Goal: Task Accomplishment & Management: Use online tool/utility

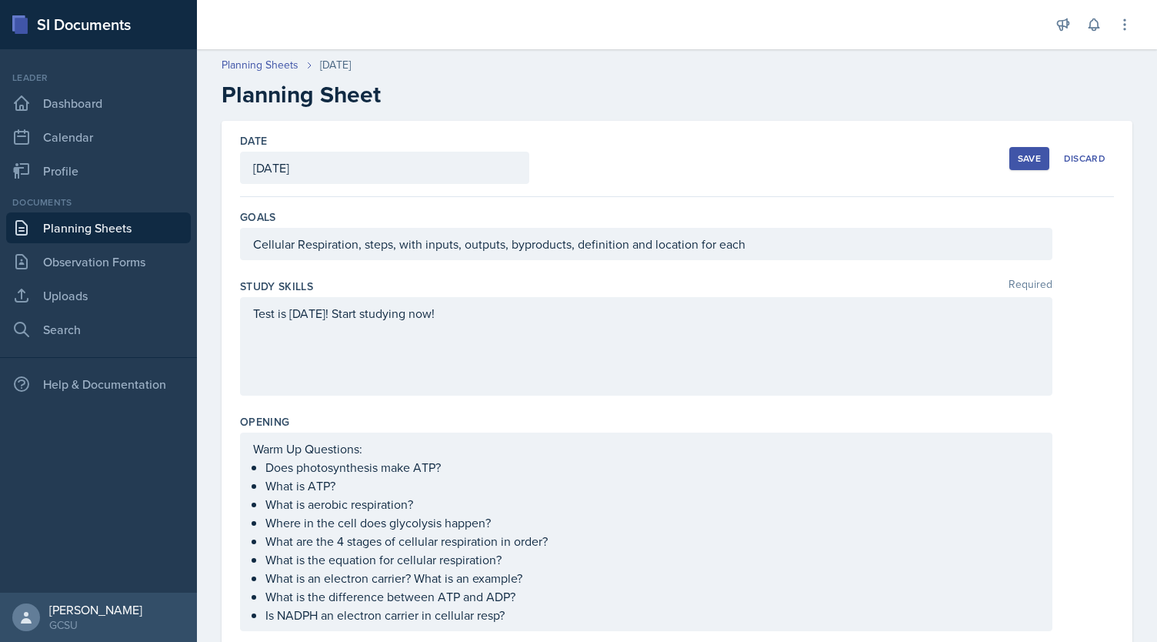
click at [1029, 158] on div "Save" at bounding box center [1029, 158] width 23 height 12
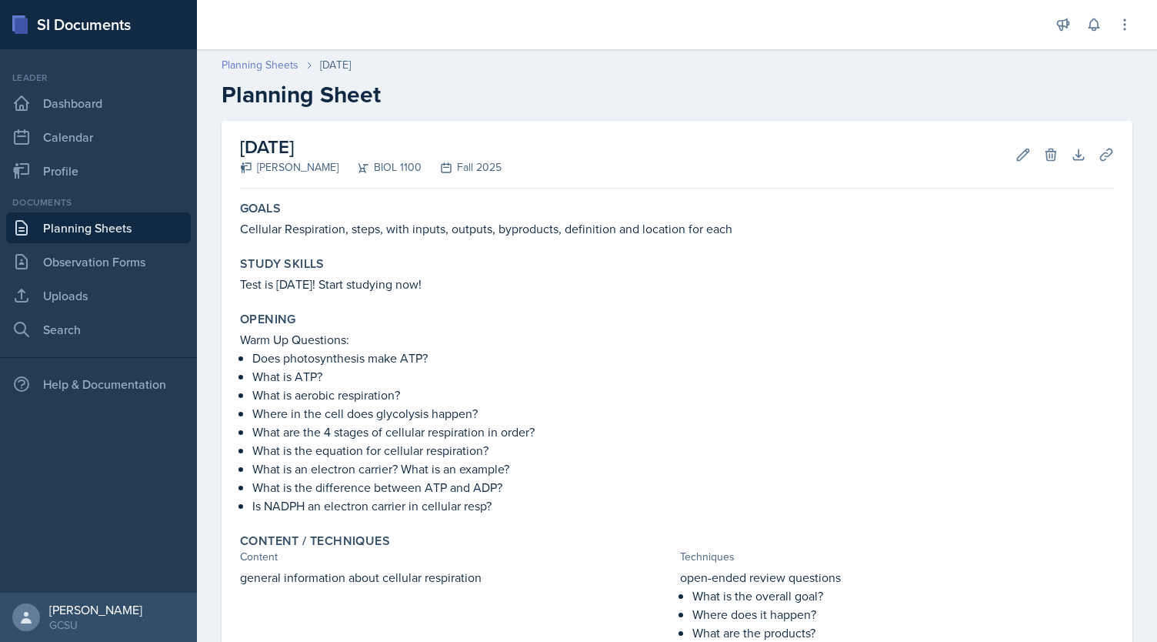
click at [266, 68] on link "Planning Sheets" at bounding box center [260, 65] width 77 height 16
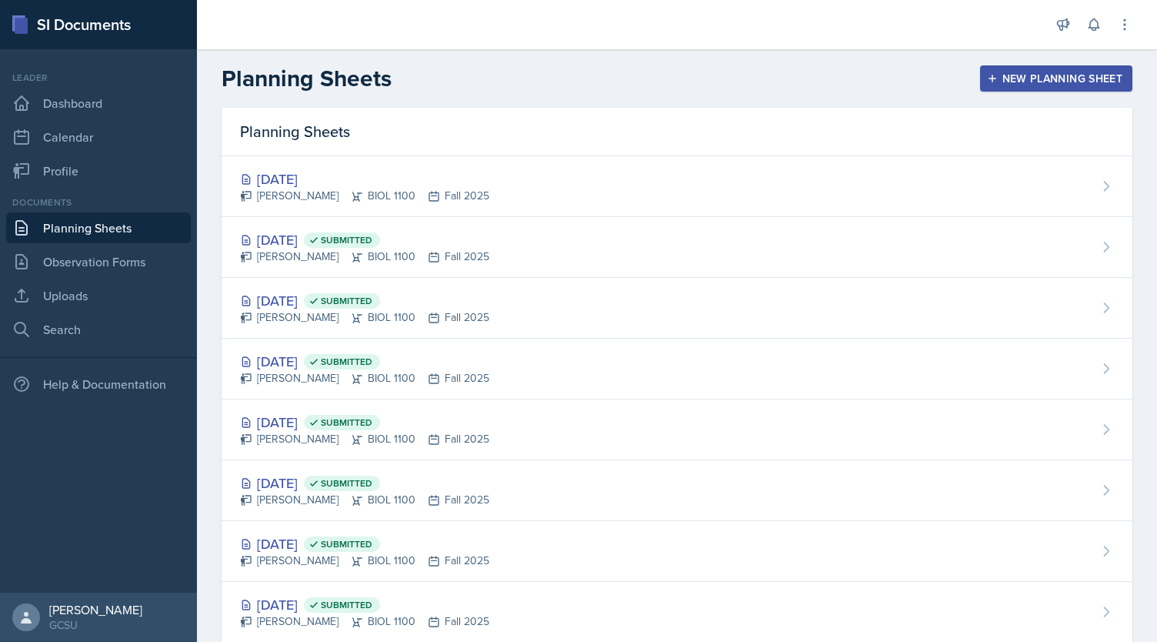
click at [1026, 78] on div "New Planning Sheet" at bounding box center [1056, 78] width 132 height 12
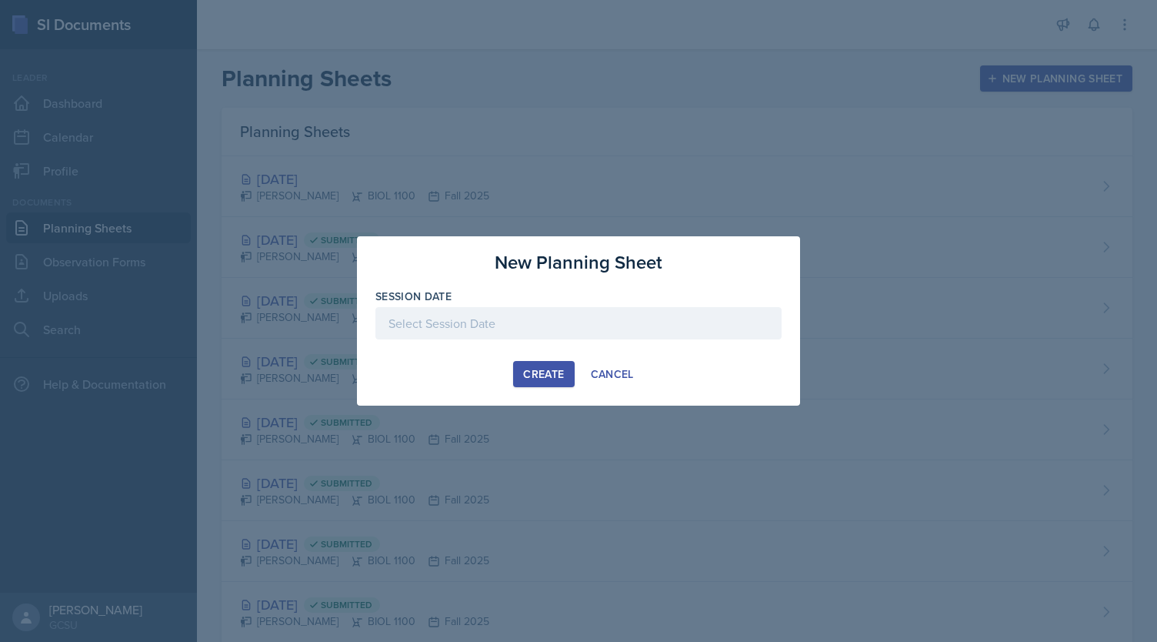
click at [499, 329] on div at bounding box center [578, 323] width 406 height 32
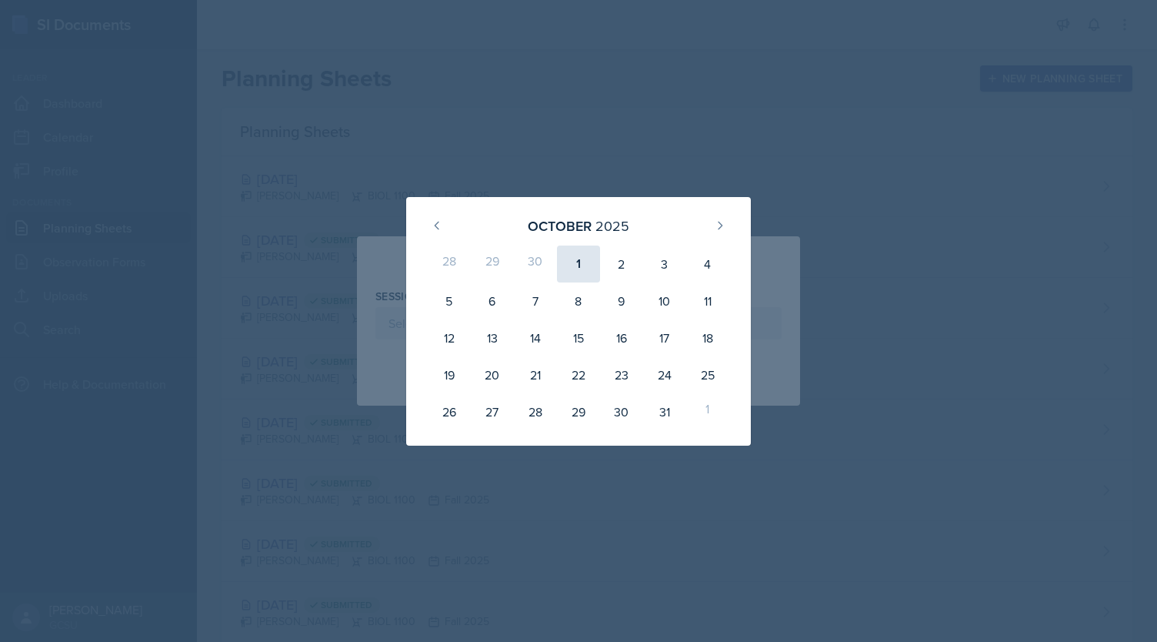
click at [577, 267] on div "1" at bounding box center [578, 263] width 43 height 37
type input "[DATE]"
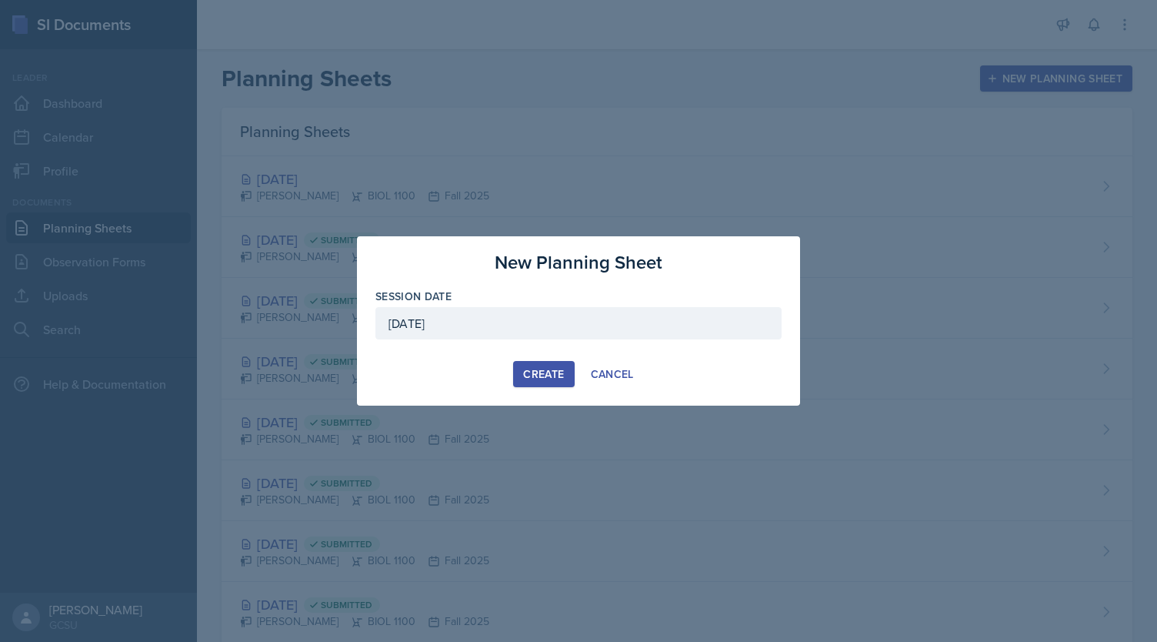
click at [540, 372] on div "Create" at bounding box center [543, 374] width 41 height 12
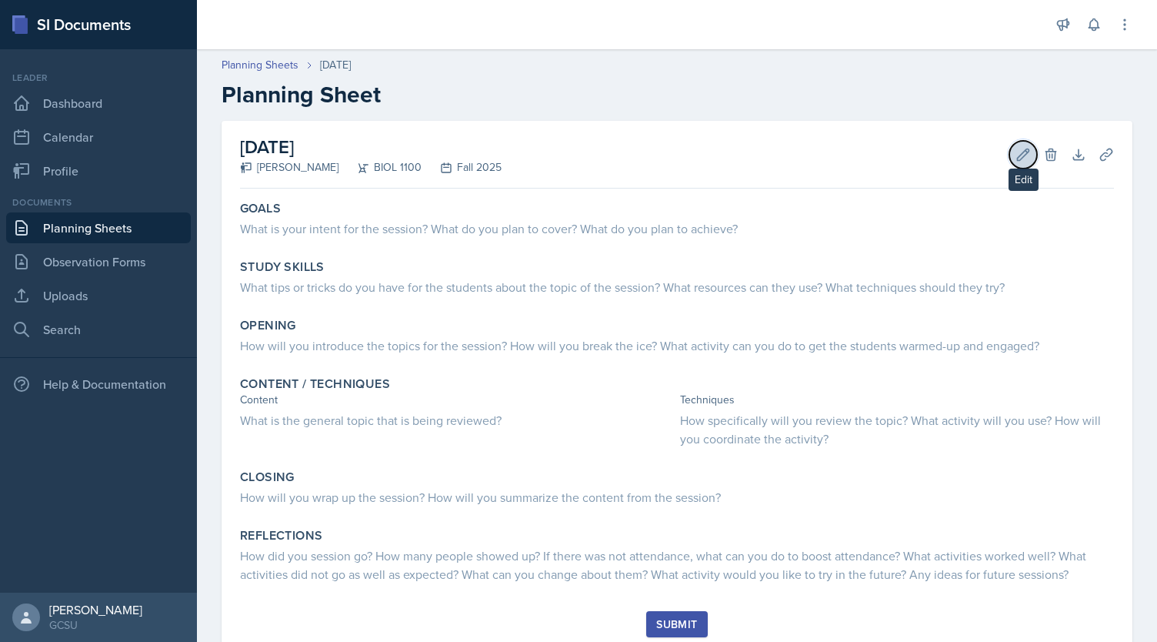
click at [1016, 151] on icon at bounding box center [1023, 154] width 15 height 15
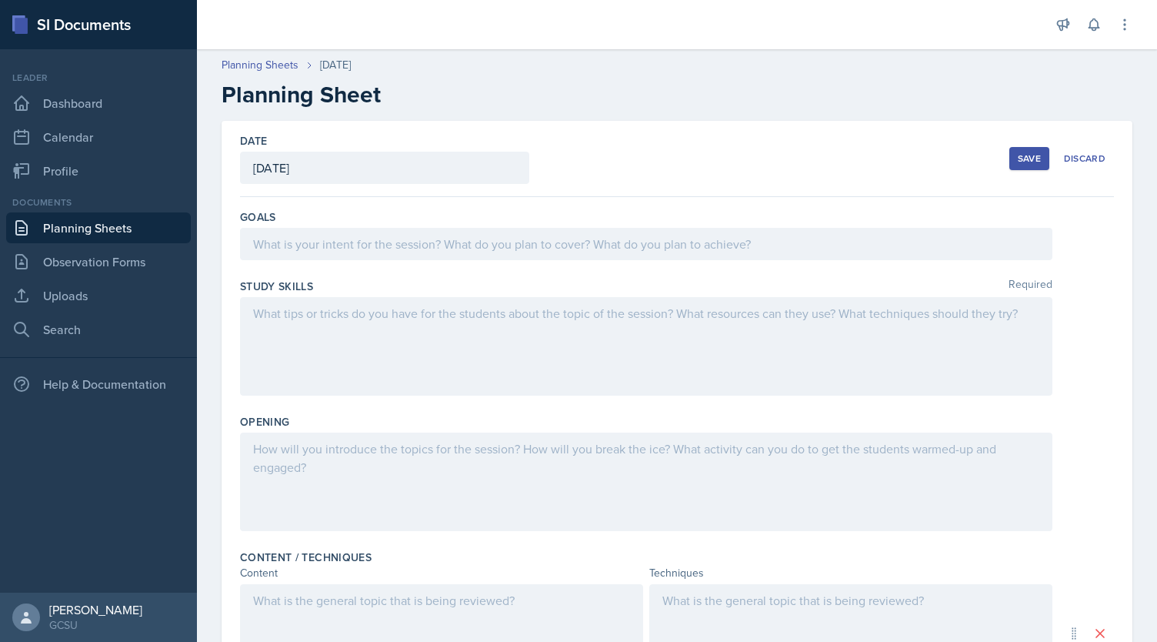
click at [505, 329] on div at bounding box center [646, 346] width 812 height 98
click at [366, 459] on div at bounding box center [646, 481] width 812 height 98
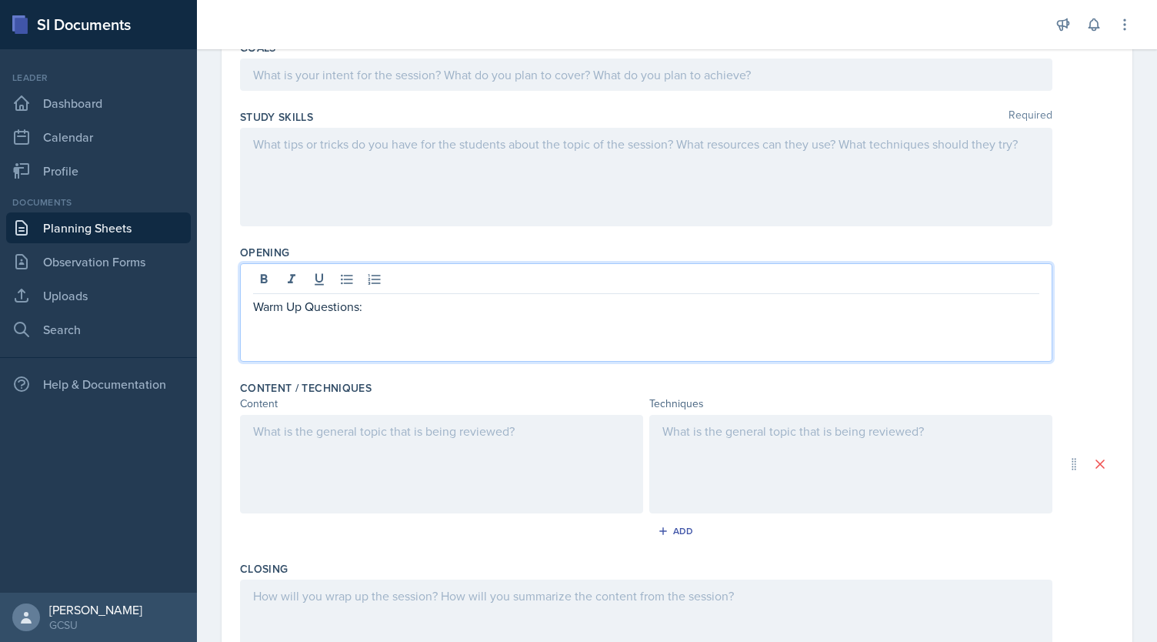
scroll to position [236, 0]
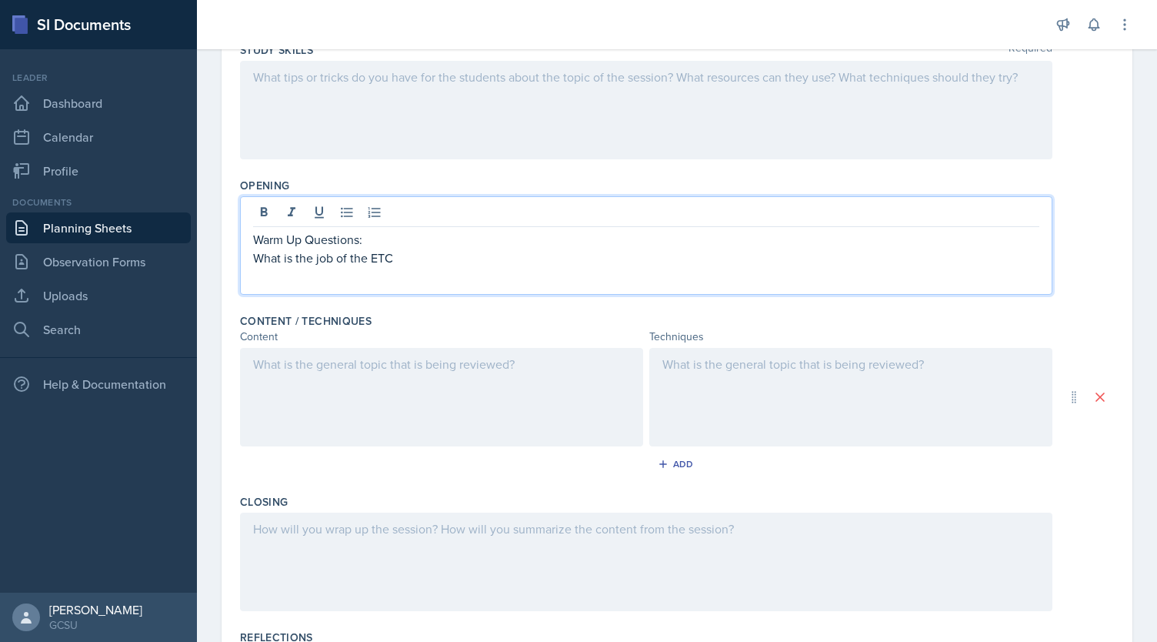
click at [418, 394] on div at bounding box center [441, 397] width 403 height 98
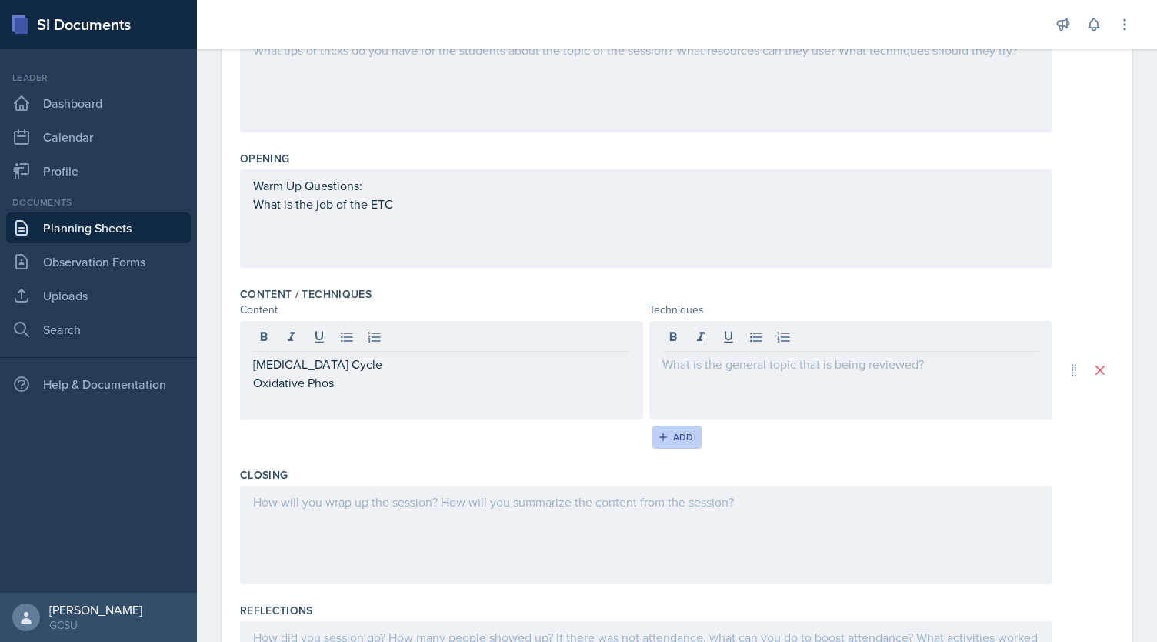
click at [674, 439] on div "Add" at bounding box center [677, 437] width 33 height 12
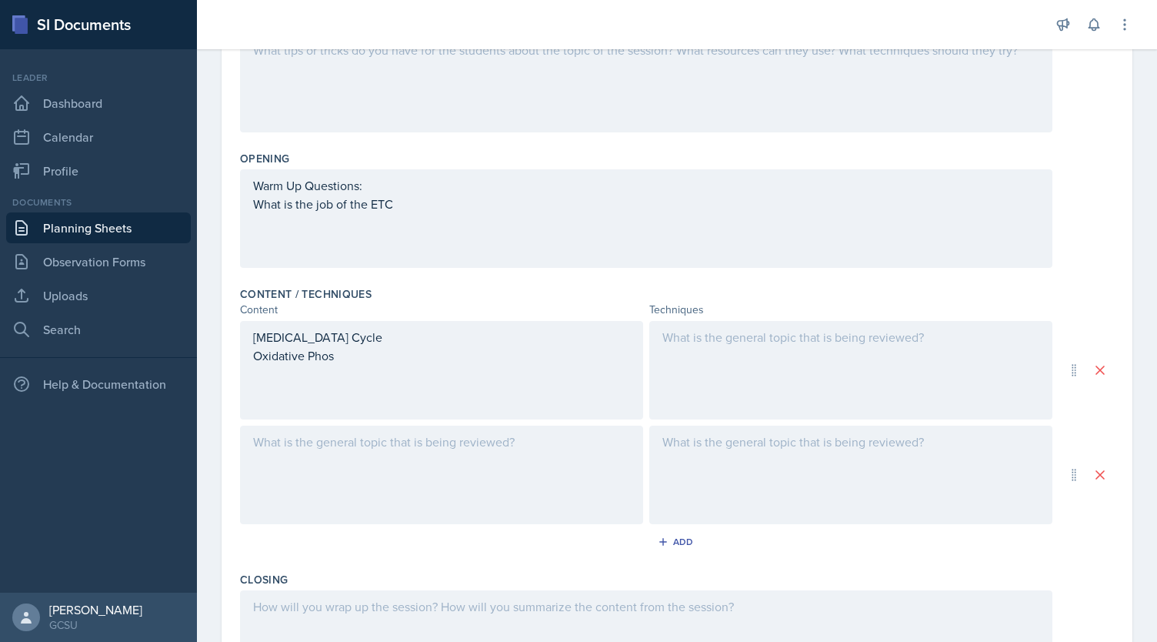
click at [469, 481] on div at bounding box center [441, 474] width 403 height 98
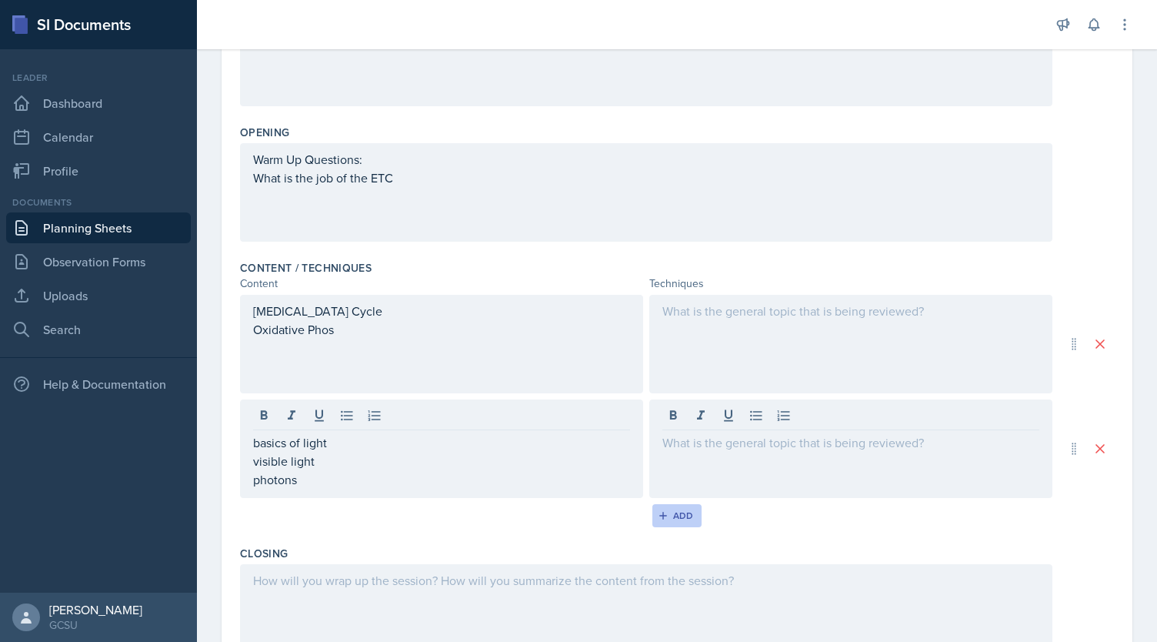
click at [669, 516] on div "Add" at bounding box center [677, 515] width 33 height 12
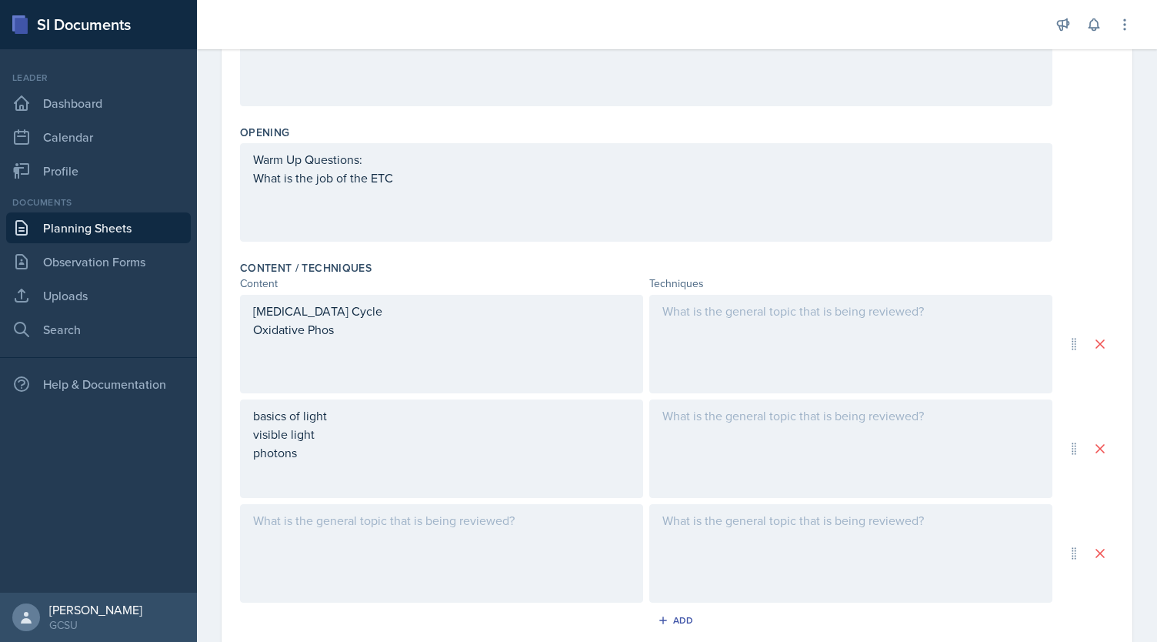
click at [465, 526] on div at bounding box center [441, 553] width 403 height 98
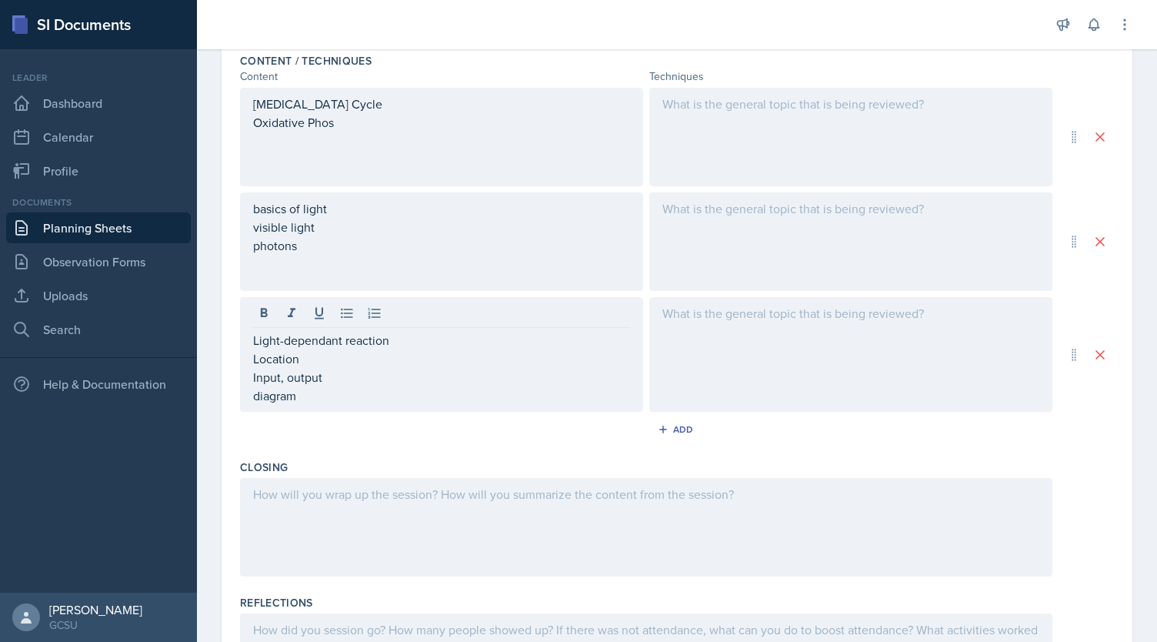
scroll to position [502, 0]
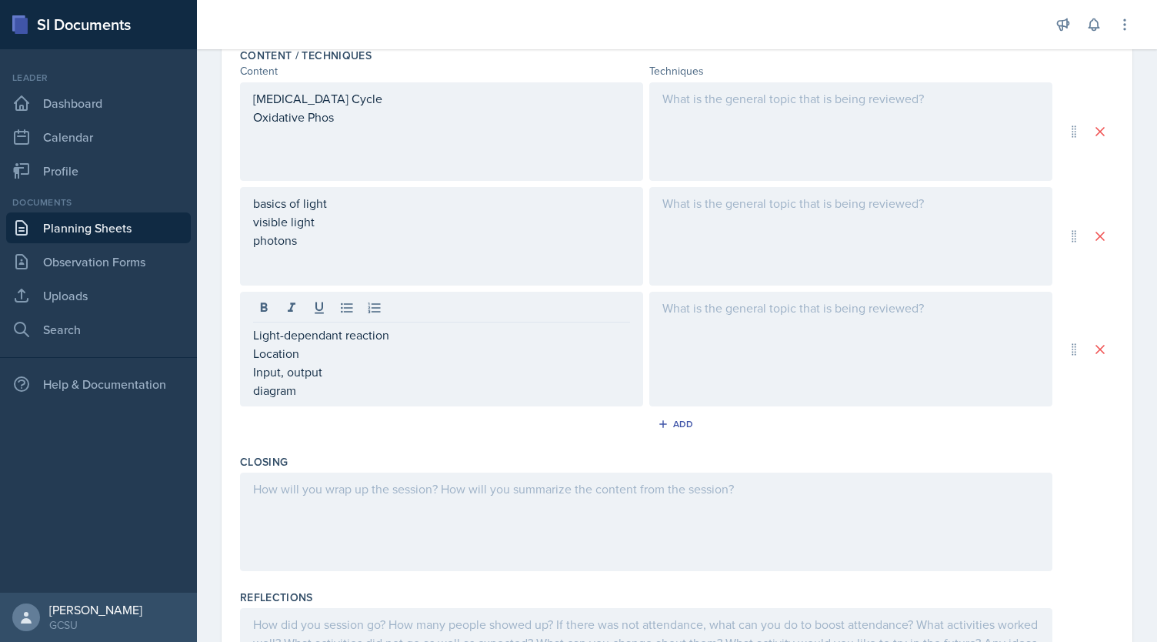
click at [519, 532] on div at bounding box center [646, 521] width 812 height 98
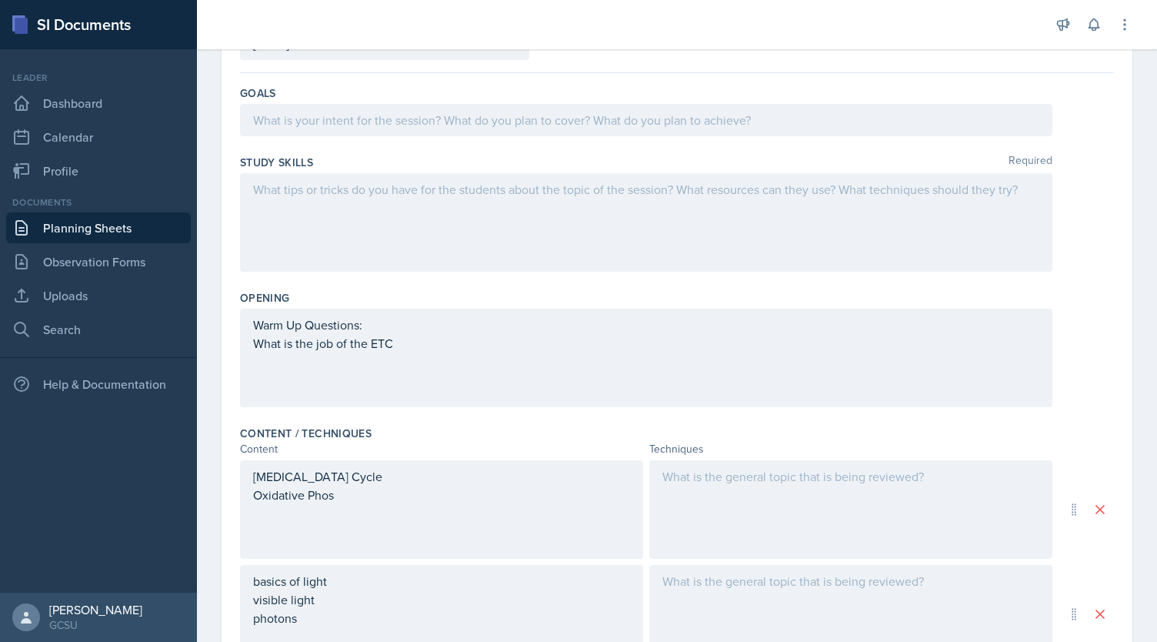
scroll to position [0, 0]
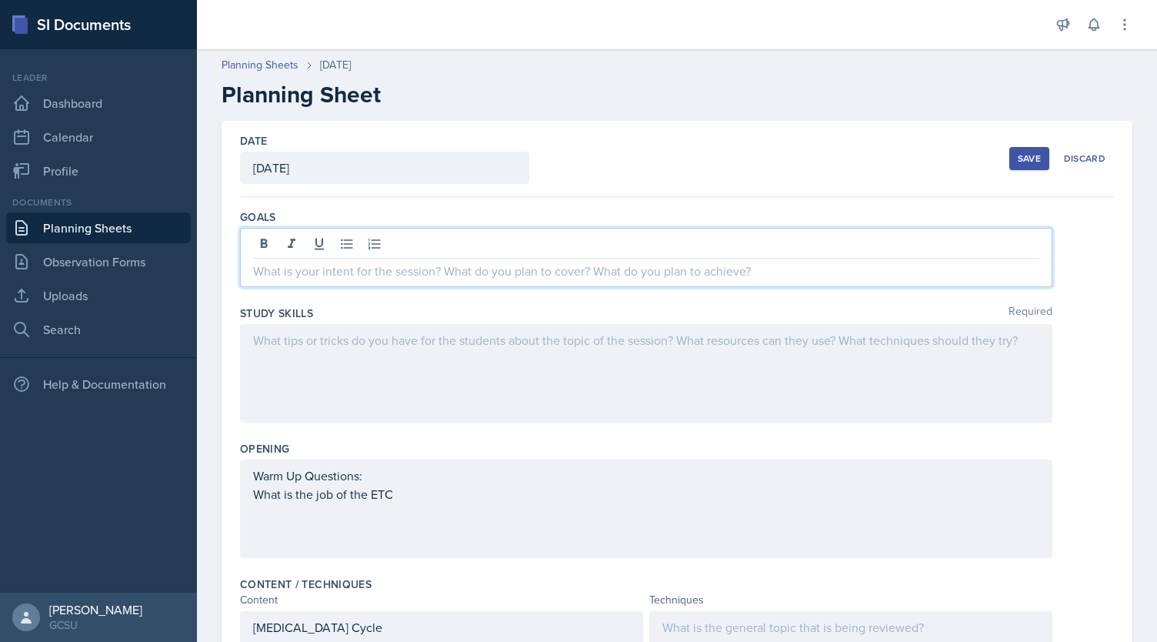
click at [629, 245] on div at bounding box center [646, 257] width 812 height 59
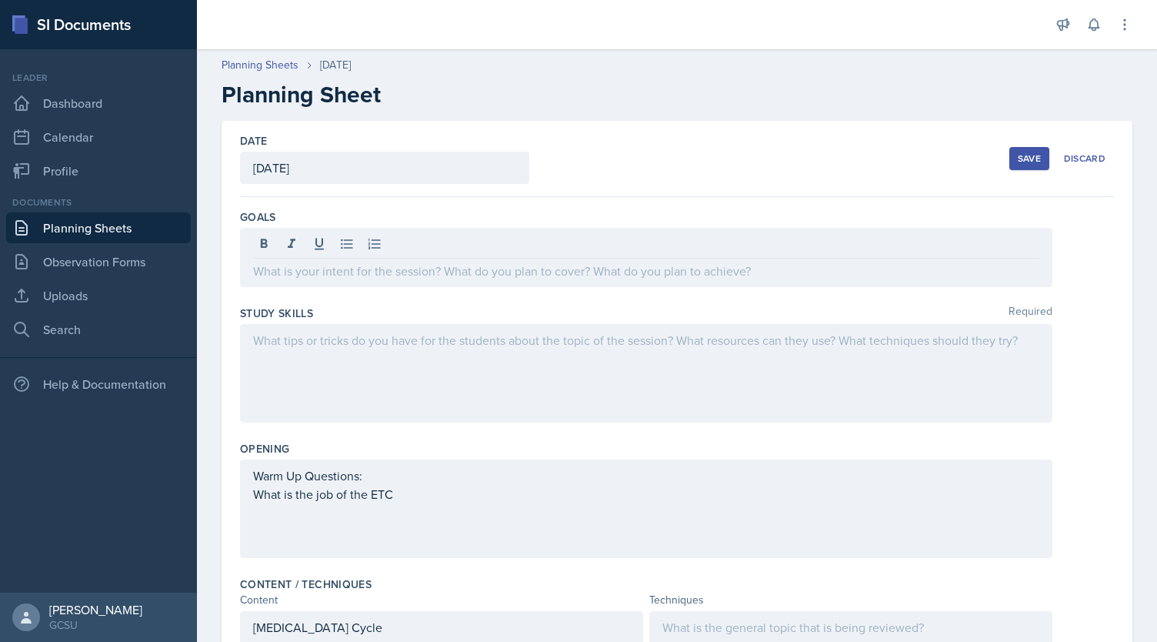
click at [1016, 150] on button "Save" at bounding box center [1029, 158] width 40 height 23
